Goal: Task Accomplishment & Management: Use online tool/utility

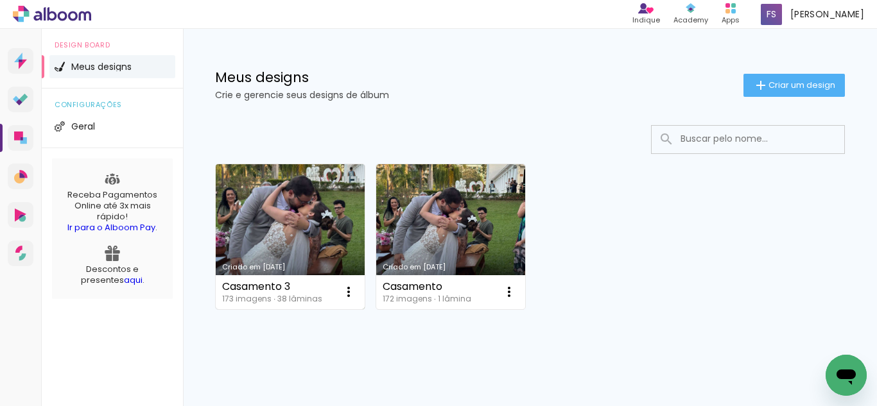
click at [245, 243] on link "Criado em [DATE]" at bounding box center [290, 236] width 149 height 145
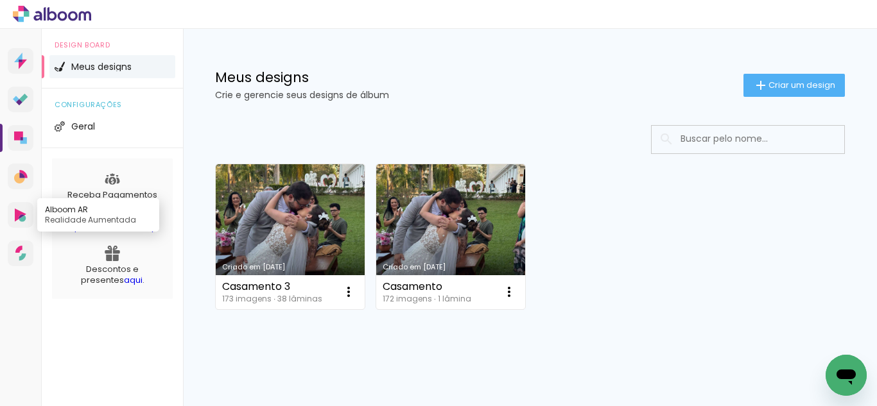
click at [22, 214] on icon at bounding box center [22, 216] width 6 height 4
click at [103, 229] on link "Ir para o Alboom Pay" at bounding box center [111, 228] width 88 height 12
